Goal: Transaction & Acquisition: Purchase product/service

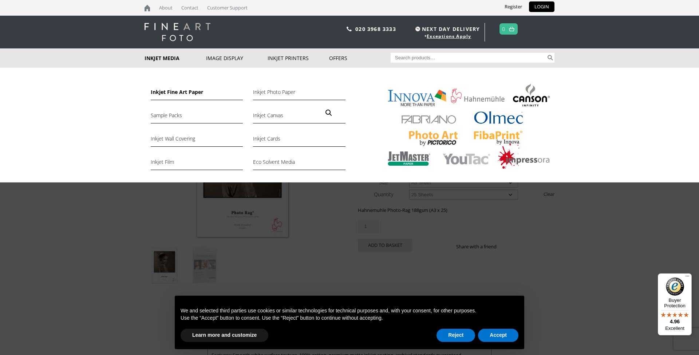
click at [191, 94] on link "Inkjet Fine Art Paper" at bounding box center [197, 94] width 92 height 12
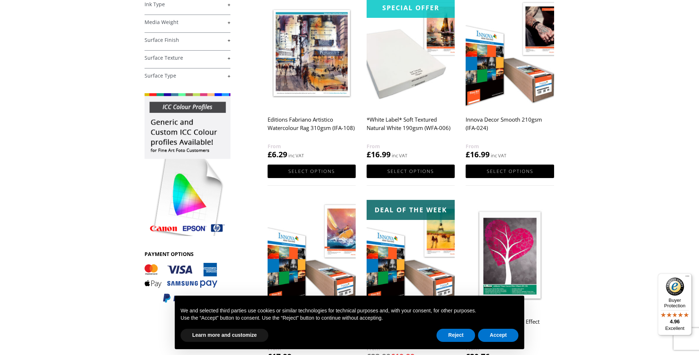
scroll to position [135, 0]
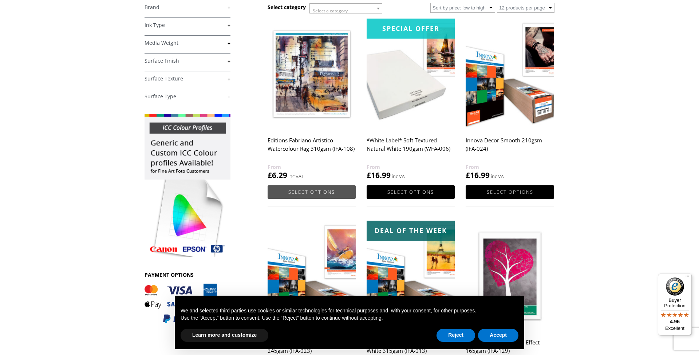
click at [321, 190] on link "Select options" at bounding box center [311, 191] width 88 height 13
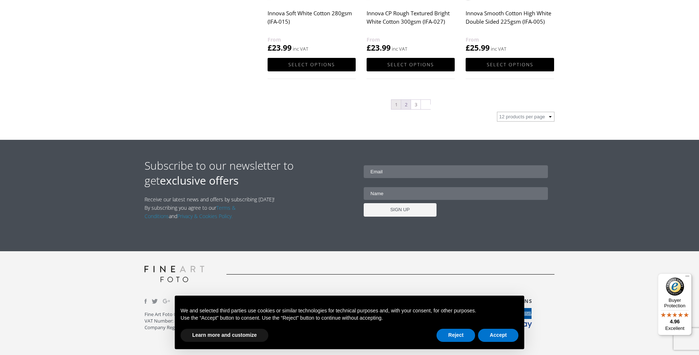
scroll to position [868, 0]
click at [407, 103] on link "2" at bounding box center [405, 104] width 9 height 9
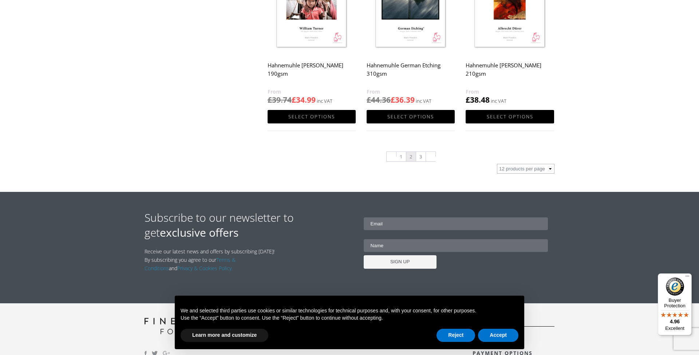
scroll to position [800, 0]
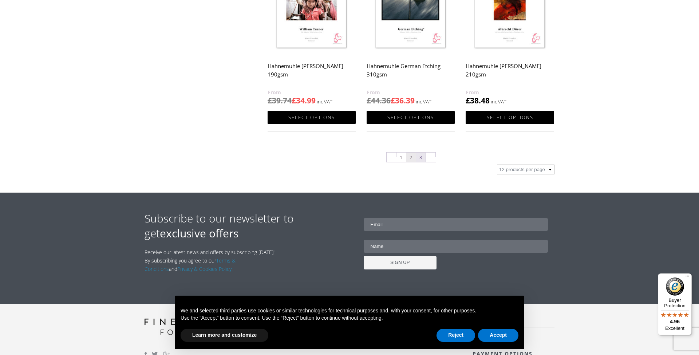
click at [420, 155] on link "3" at bounding box center [420, 156] width 9 height 9
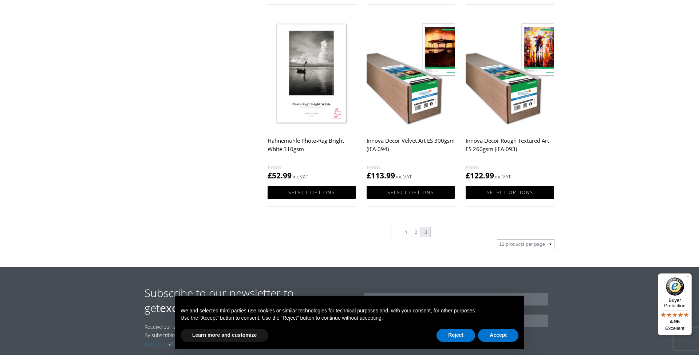
scroll to position [523, 0]
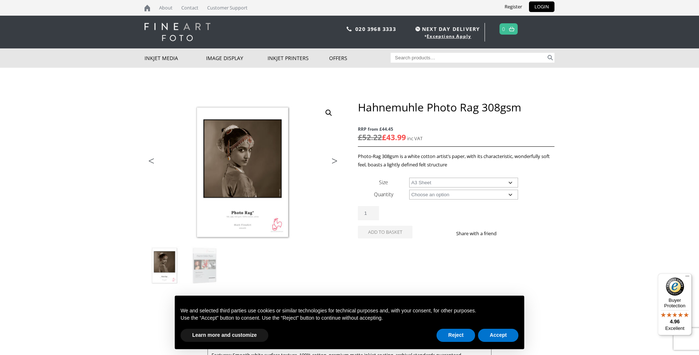
select select "a3-sheet"
select select "25-sheets"
select select "a3-sheet"
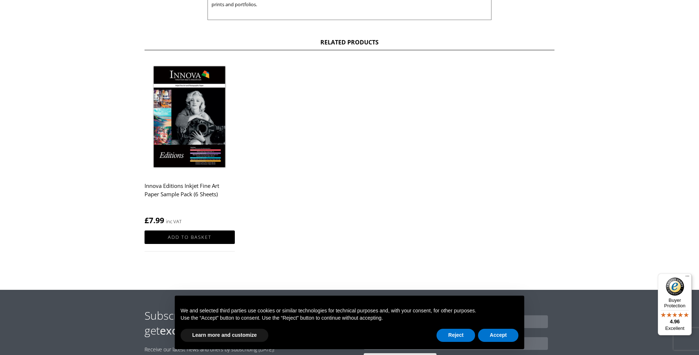
scroll to position [377, 0]
